Goal: Check status: Check status

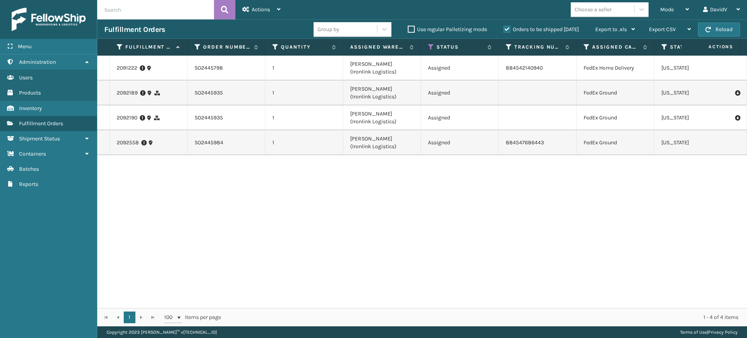
click at [185, 2] on input "text" at bounding box center [155, 9] width 117 height 19
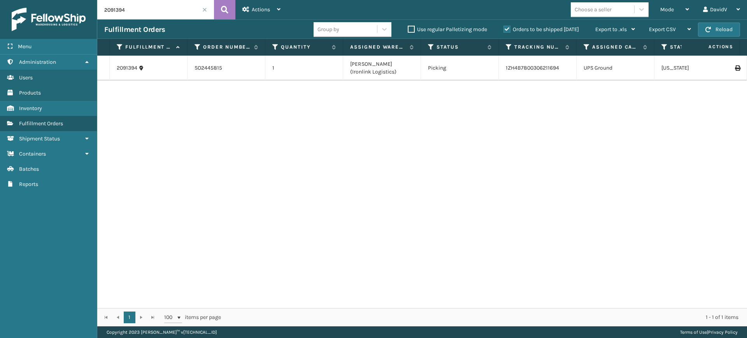
click at [164, 13] on input "2091394" at bounding box center [155, 9] width 117 height 19
click at [221, 12] on icon at bounding box center [224, 10] width 7 height 12
click at [156, 14] on input "2091395" at bounding box center [155, 9] width 117 height 19
type input "2"
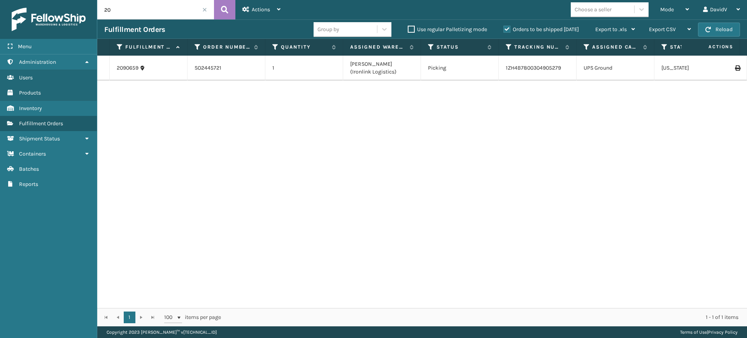
type input "2"
type input "2091084"
